Goal: Task Accomplishment & Management: Use online tool/utility

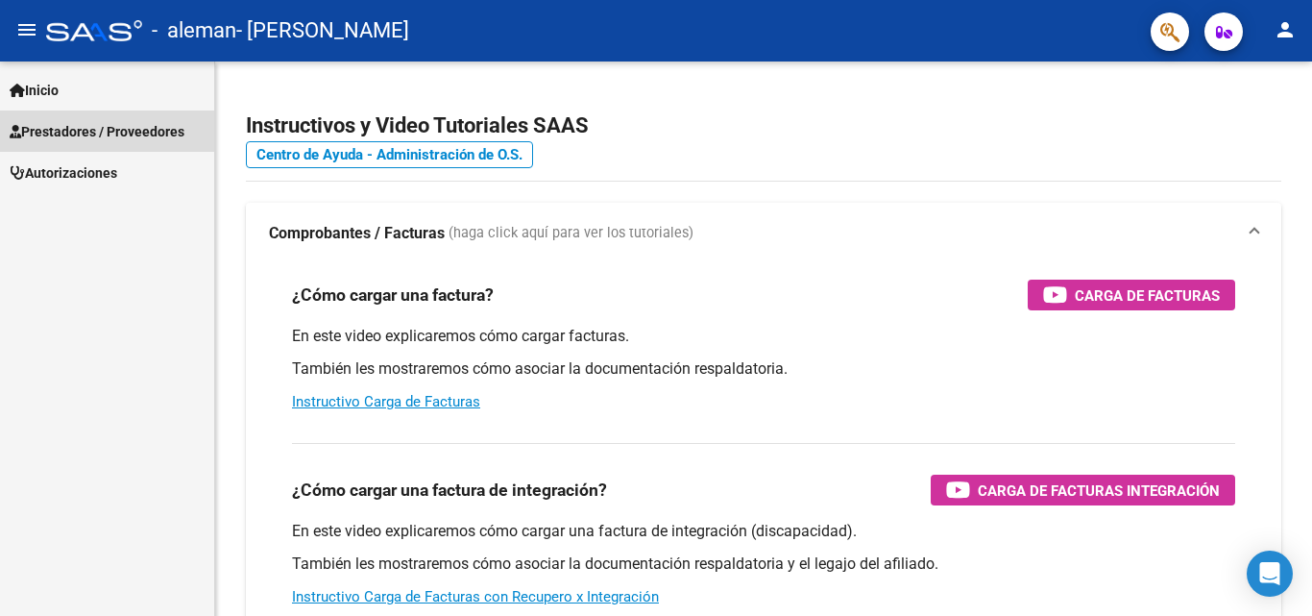
click at [166, 141] on span "Prestadores / Proveedores" at bounding box center [97, 131] width 175 height 21
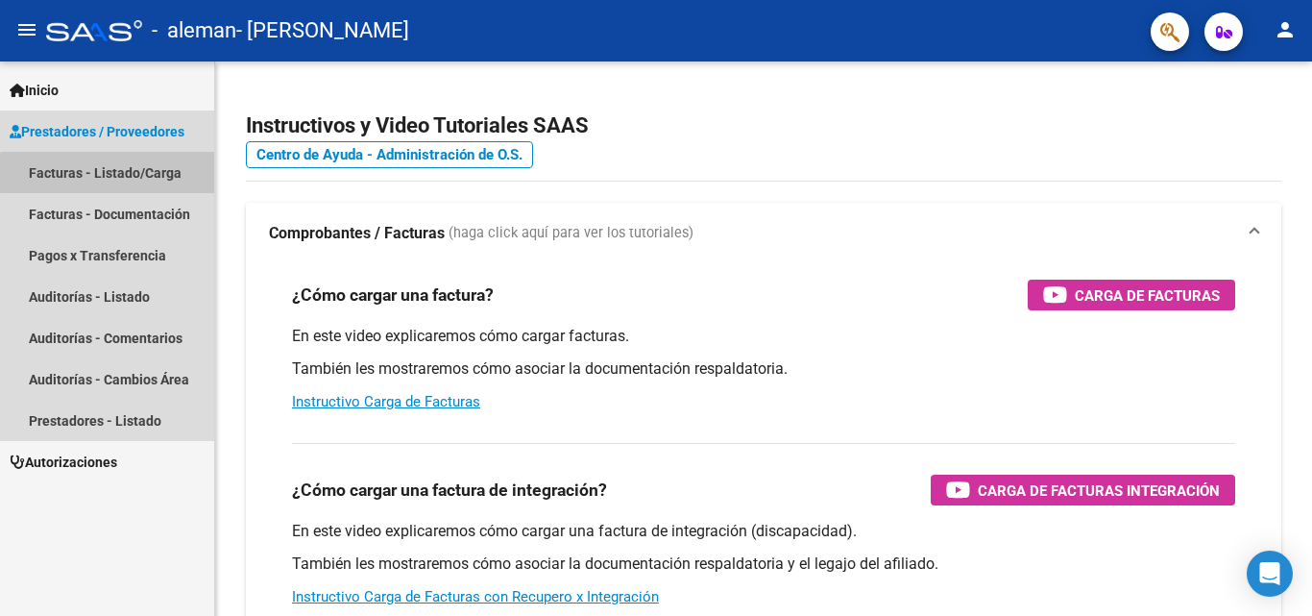
click at [183, 174] on link "Facturas - Listado/Carga" at bounding box center [107, 172] width 214 height 41
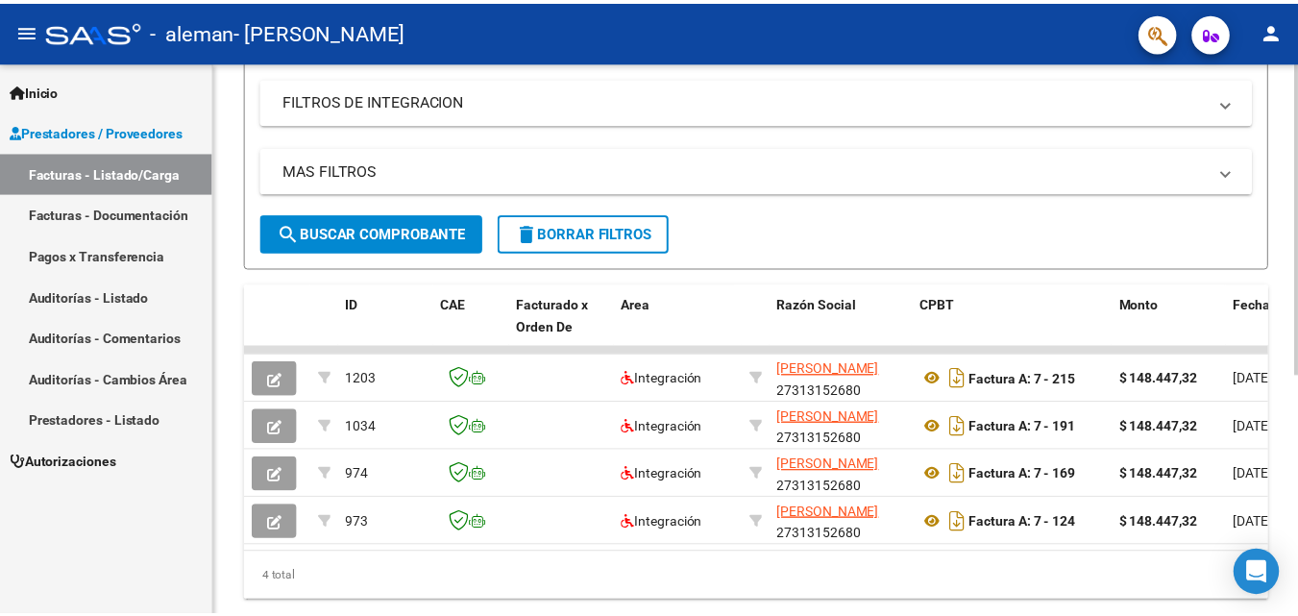
scroll to position [368, 0]
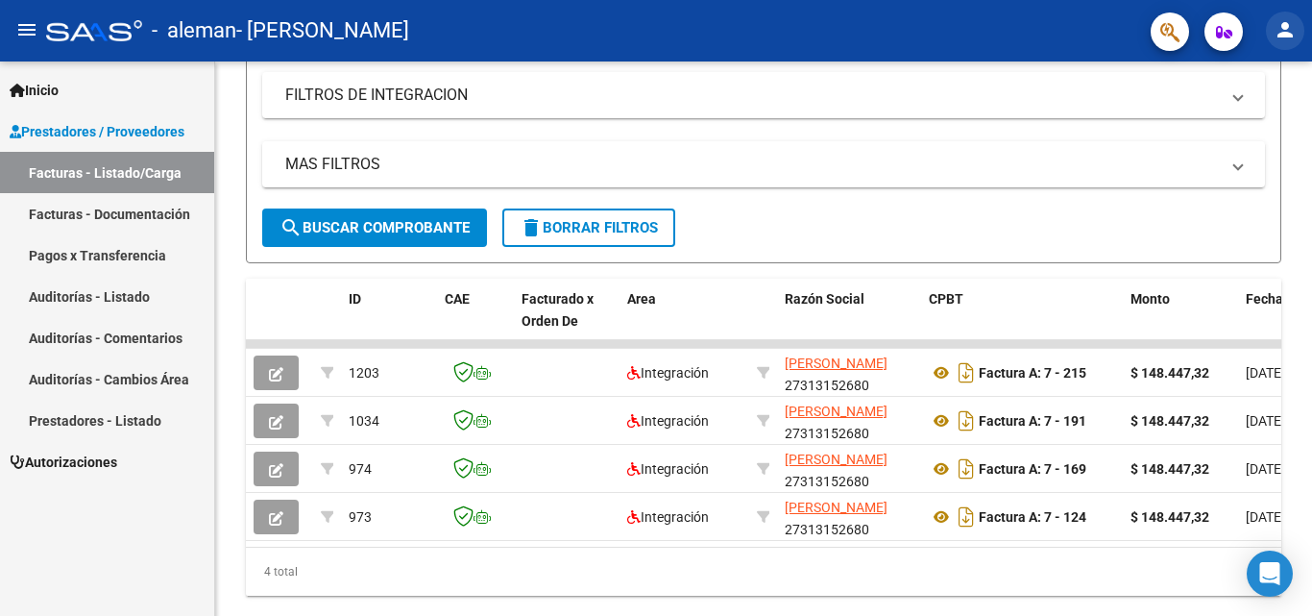
click at [1283, 35] on mat-icon "person" at bounding box center [1285, 29] width 23 height 23
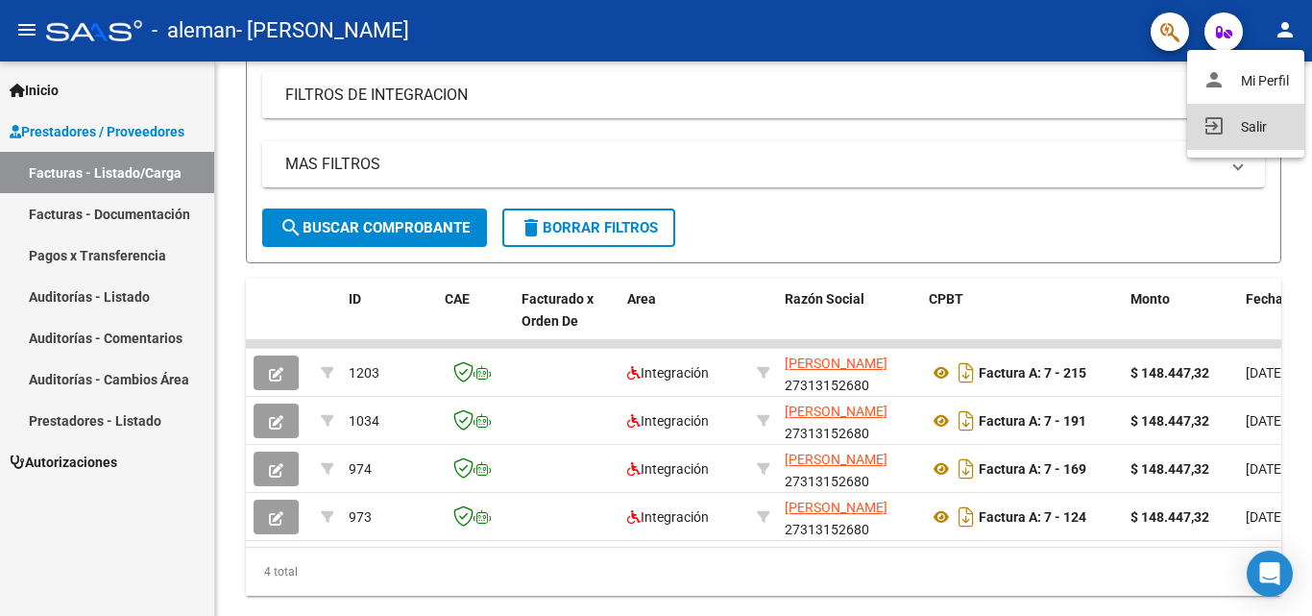
click at [1245, 128] on button "exit_to_app Salir" at bounding box center [1245, 127] width 117 height 46
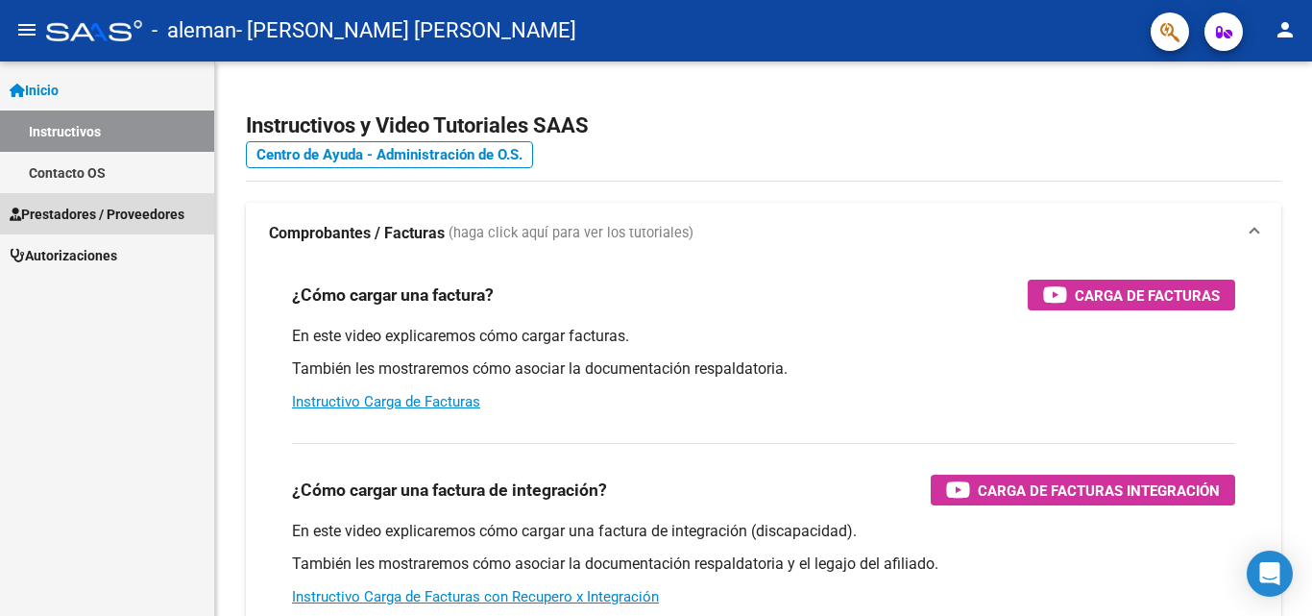
click at [184, 224] on span "Prestadores / Proveedores" at bounding box center [97, 214] width 175 height 21
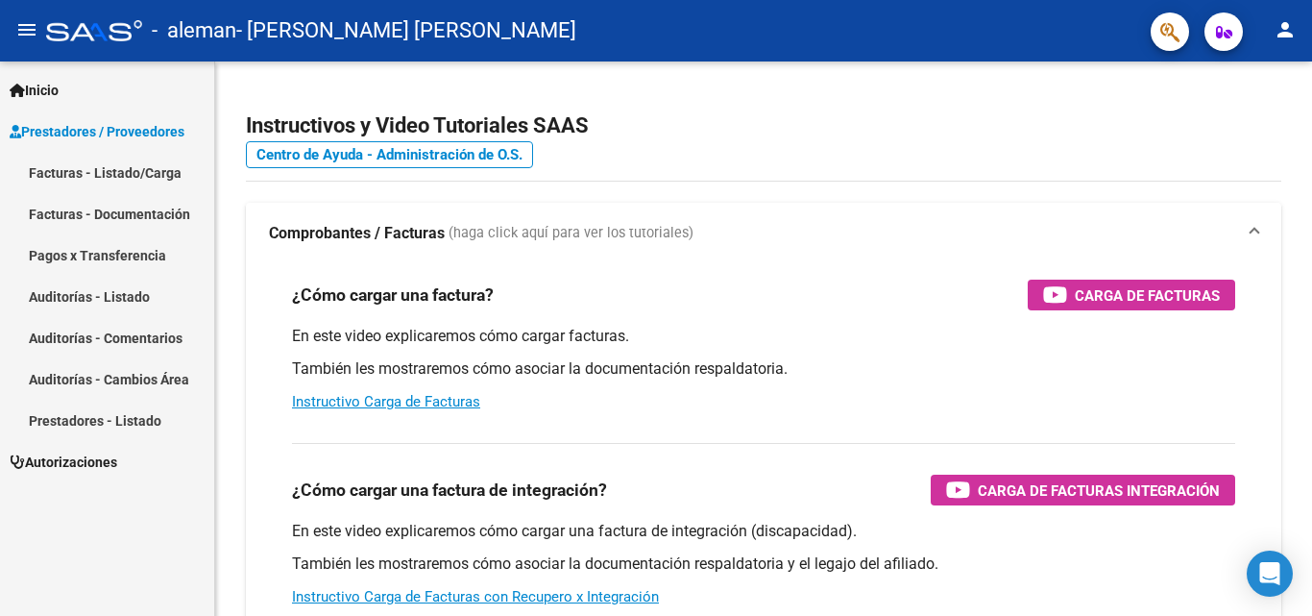
click at [159, 185] on link "Facturas - Listado/Carga" at bounding box center [107, 172] width 214 height 41
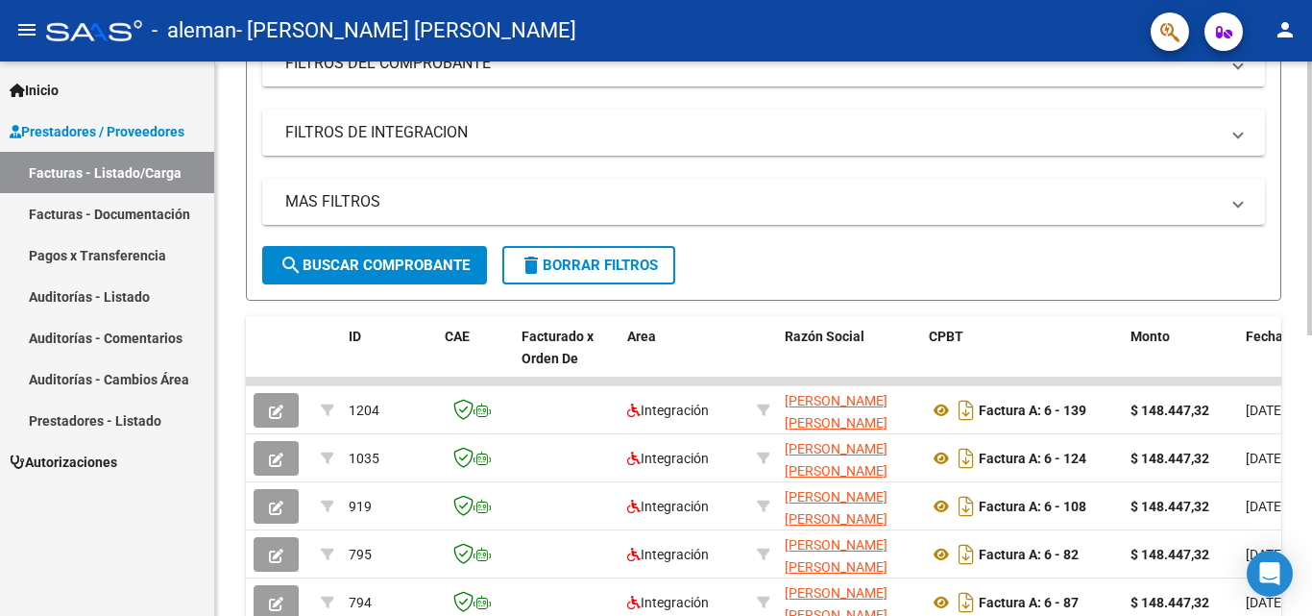
scroll to position [331, 0]
